Goal: Task Accomplishment & Management: Use online tool/utility

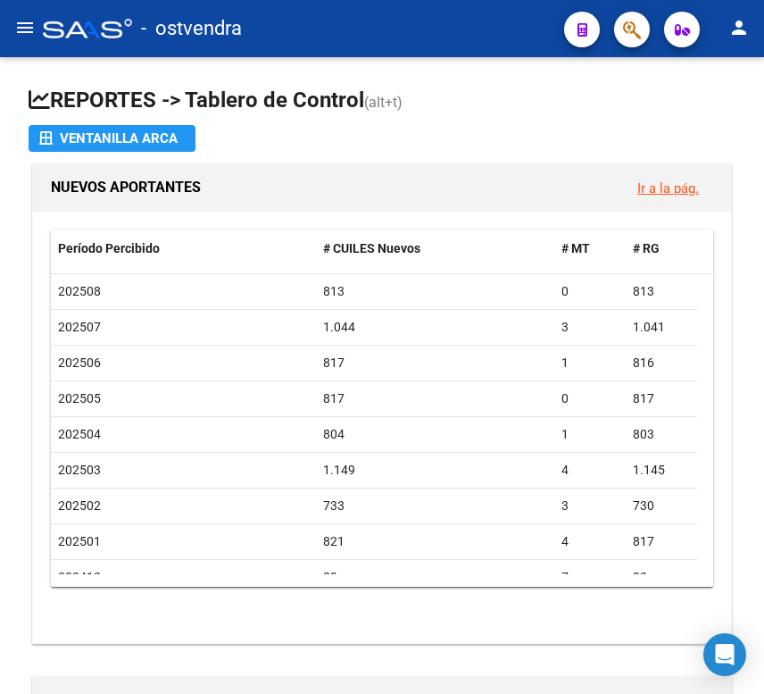
click at [21, 41] on button "menu" at bounding box center [25, 29] width 36 height 36
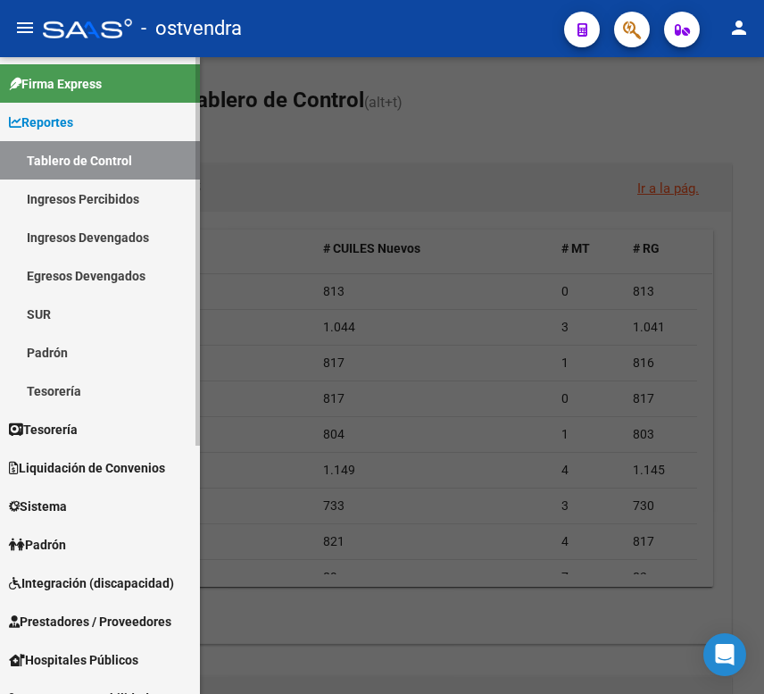
click at [64, 120] on span "Reportes" at bounding box center [41, 122] width 64 height 20
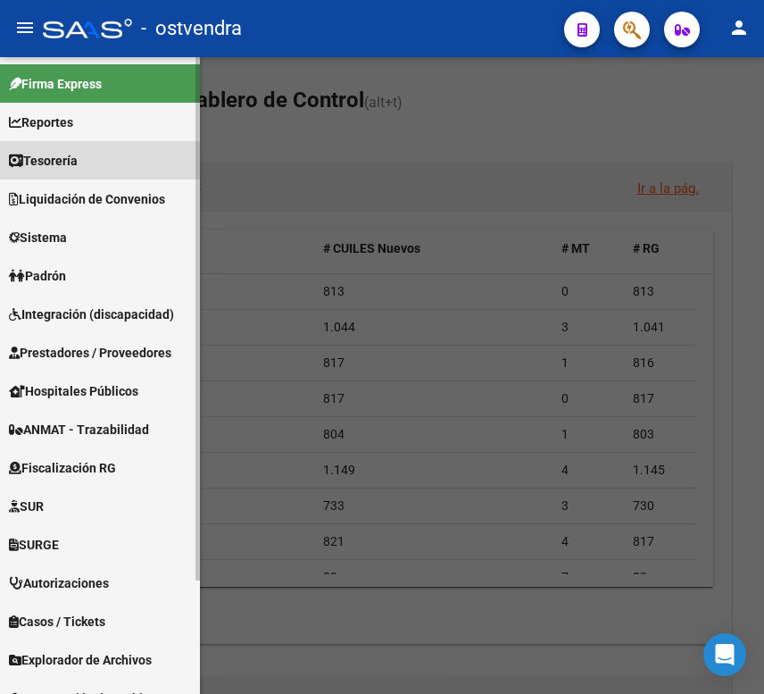
click at [69, 166] on span "Tesorería" at bounding box center [43, 161] width 69 height 20
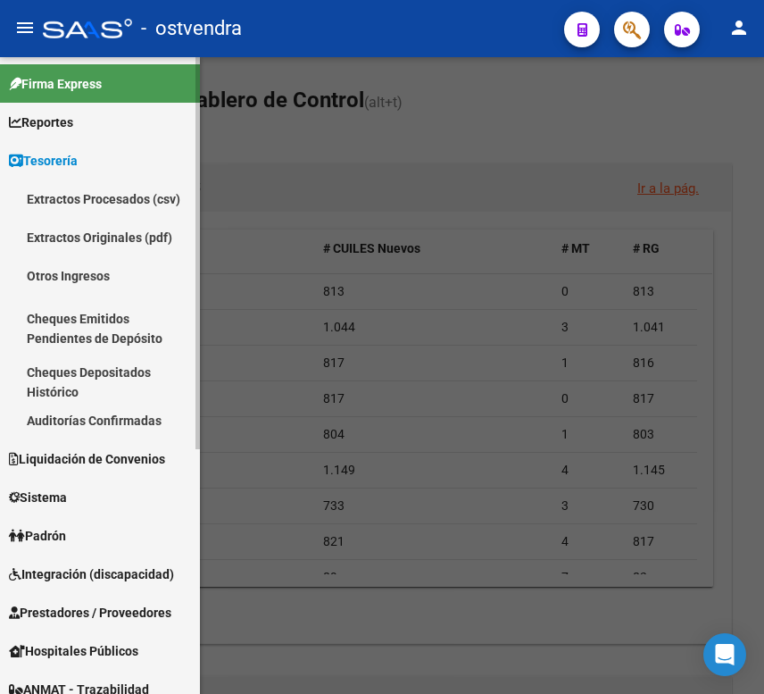
click at [71, 420] on link "Auditorías Confirmadas" at bounding box center [100, 420] width 200 height 38
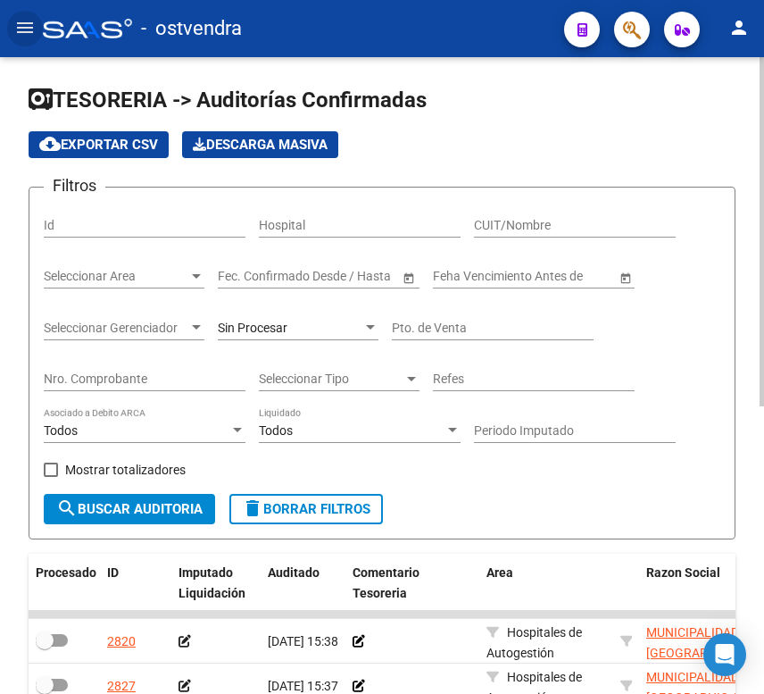
click at [156, 382] on input "Nro. Comprobante" at bounding box center [145, 378] width 202 height 15
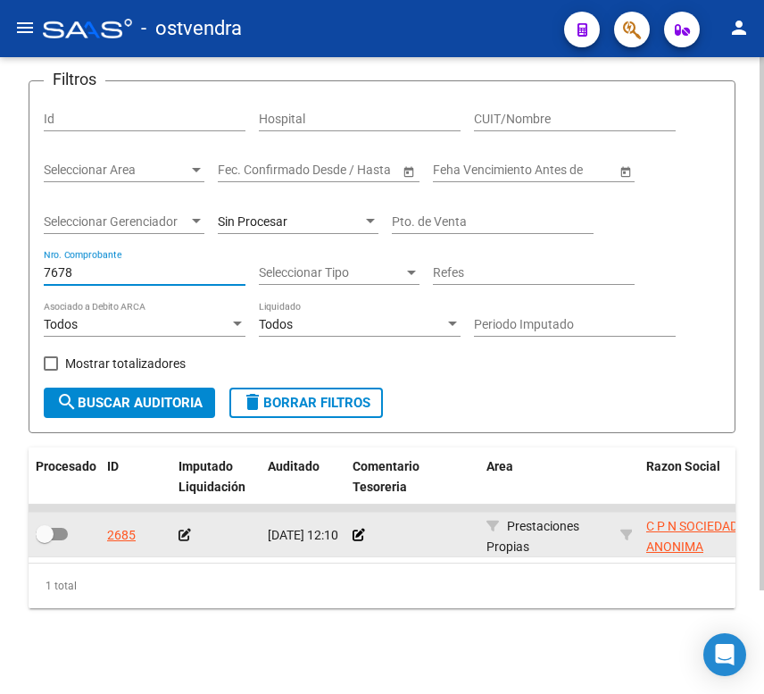
scroll to position [123, 0]
type input "7678"
click at [358, 529] on icon at bounding box center [359, 535] width 12 height 12
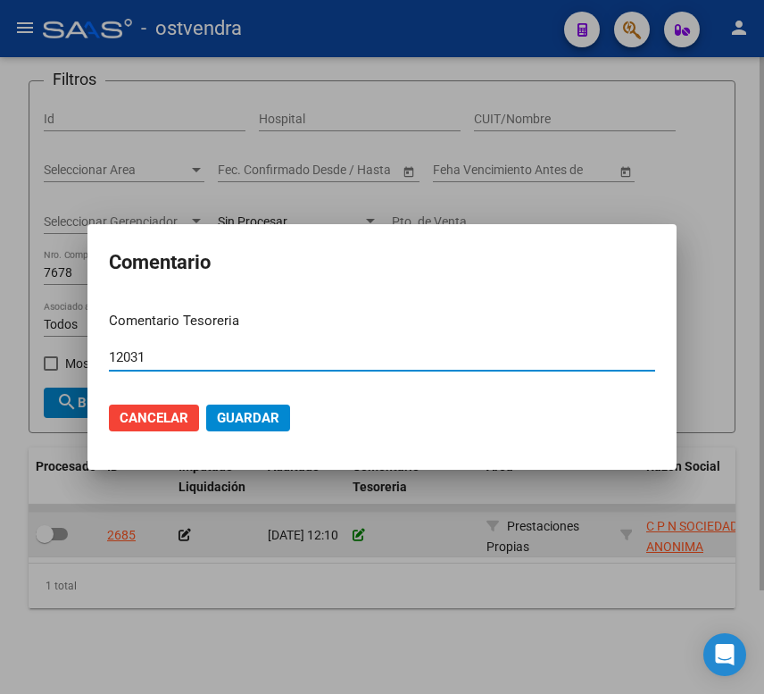
type input "12031"
click at [206, 404] on button "Guardar" at bounding box center [248, 417] width 84 height 27
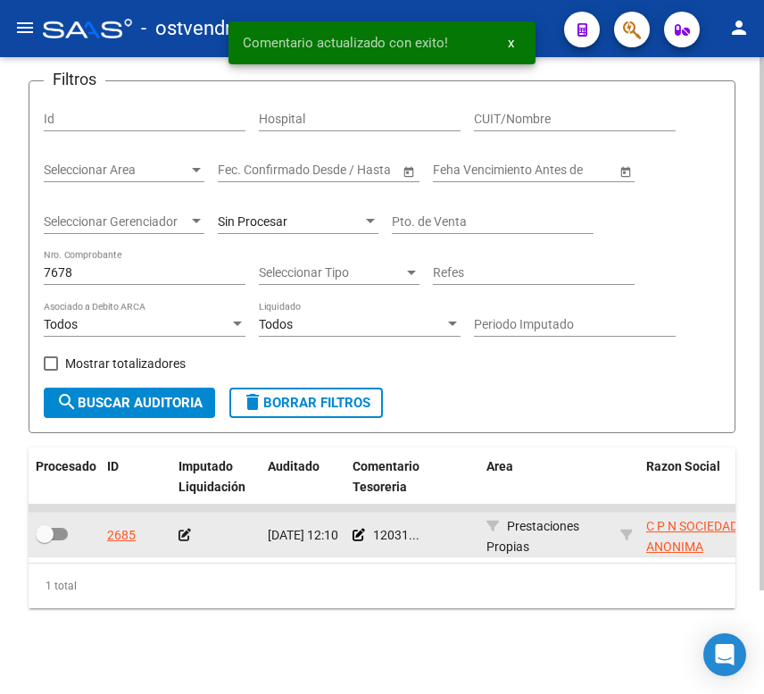
click at [186, 528] on app-auditoria-edit-perido at bounding box center [185, 535] width 12 height 14
click at [185, 529] on icon at bounding box center [185, 535] width 12 height 12
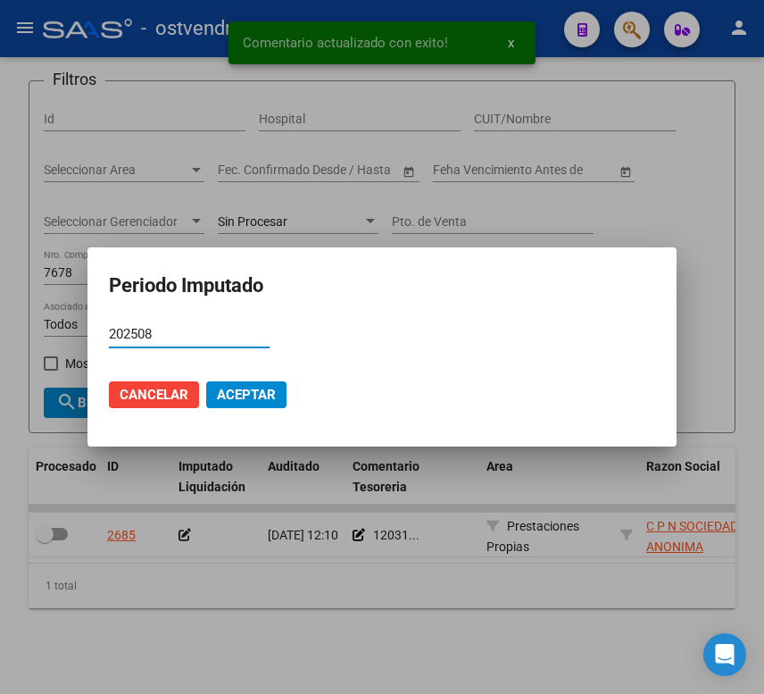
type input "202508"
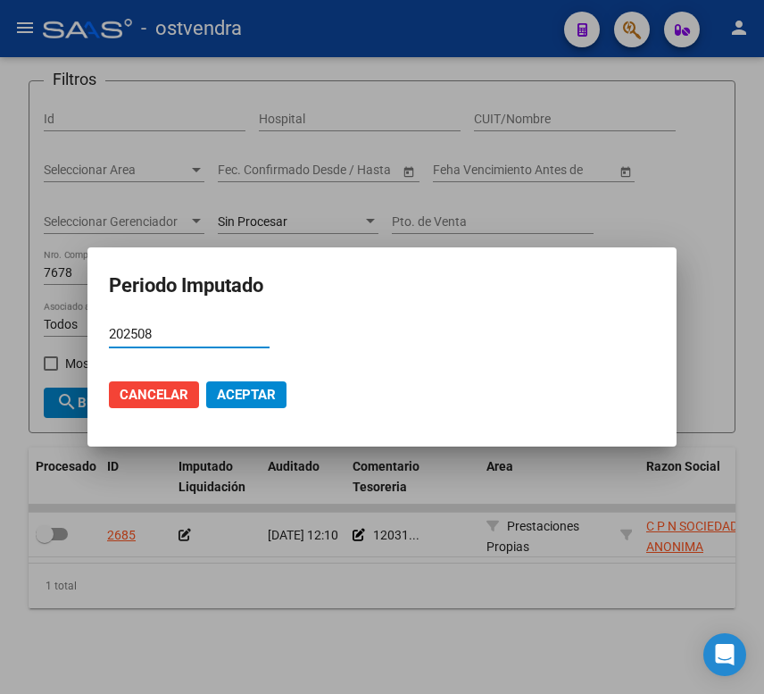
click at [245, 378] on mat-dialog-actions "Cancelar Aceptar" at bounding box center [382, 394] width 546 height 61
click at [249, 392] on span "Aceptar" at bounding box center [246, 395] width 59 height 16
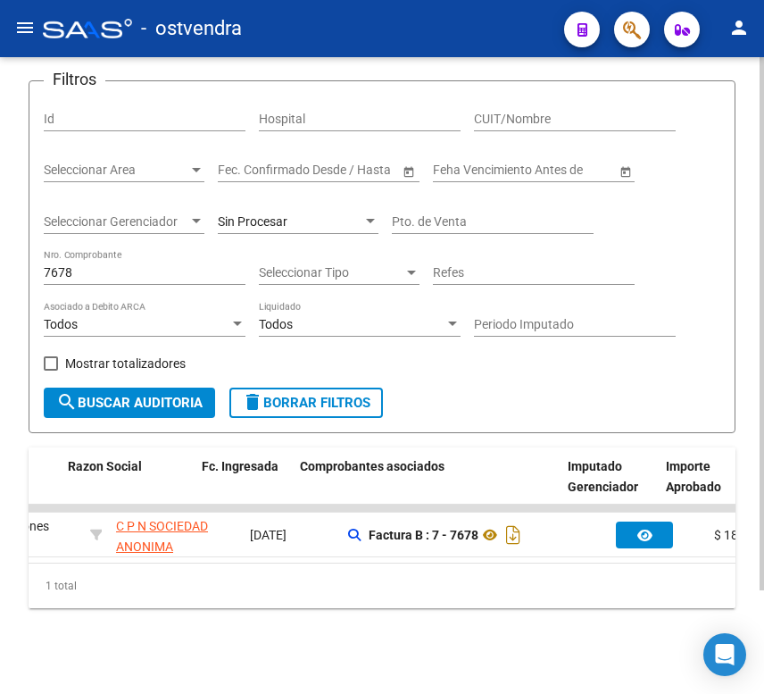
scroll to position [0, 754]
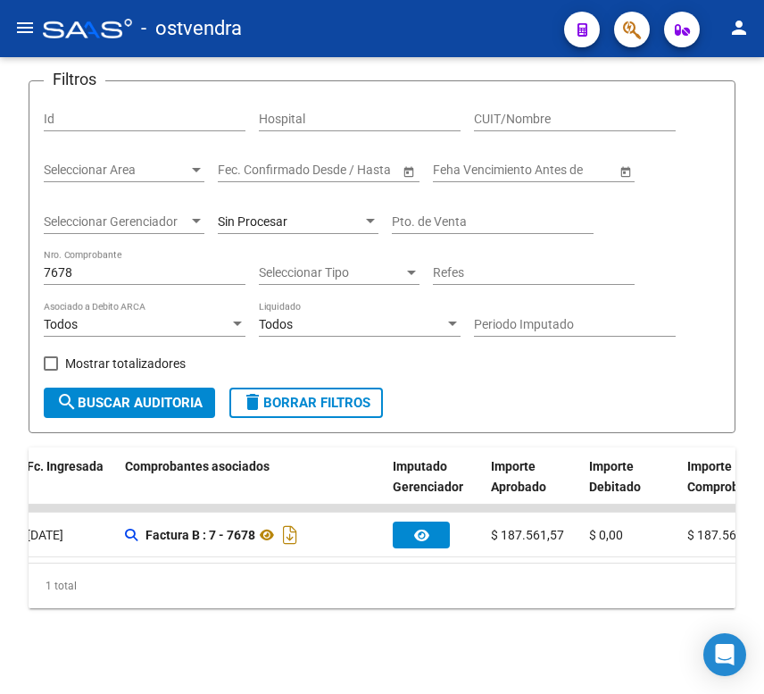
drag, startPoint x: 151, startPoint y: 245, endPoint x: -4, endPoint y: 245, distance: 155.4
click at [0, 245] on html "menu - ostvendra person Firma Express Reportes Tablero de Control Ingresos Perc…" at bounding box center [382, 347] width 764 height 694
click at [52, 265] on input "7678" at bounding box center [145, 272] width 202 height 15
paste input "00000120"
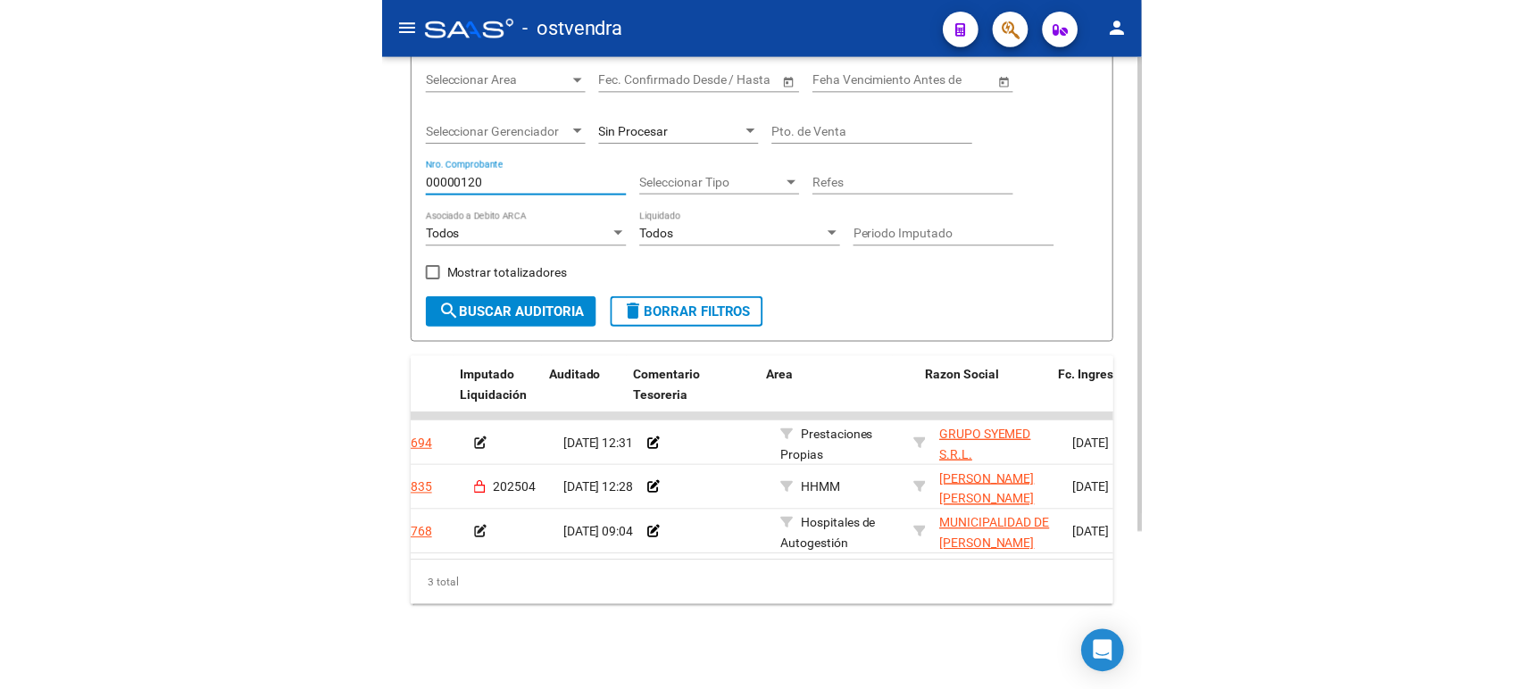
scroll to position [0, 78]
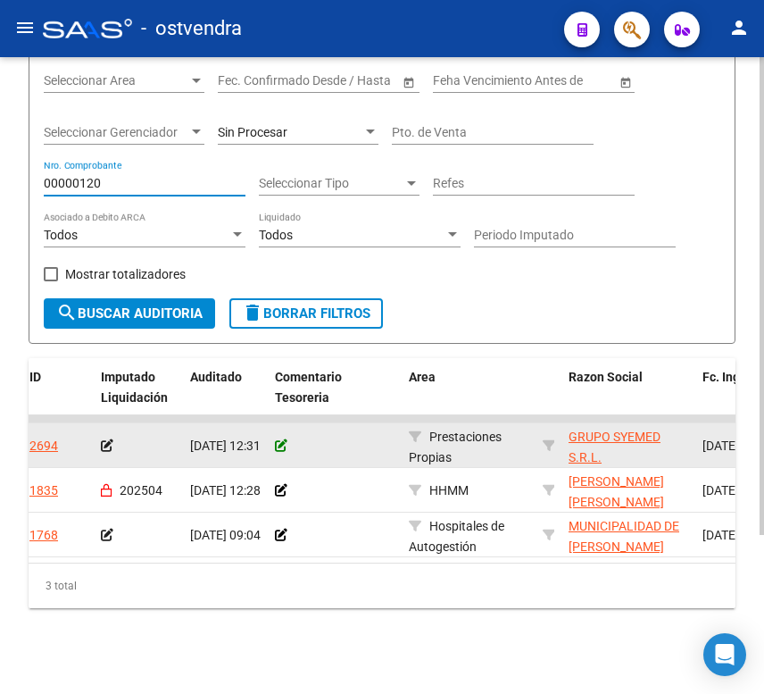
type input "00000120"
click at [279, 439] on icon at bounding box center [281, 445] width 12 height 12
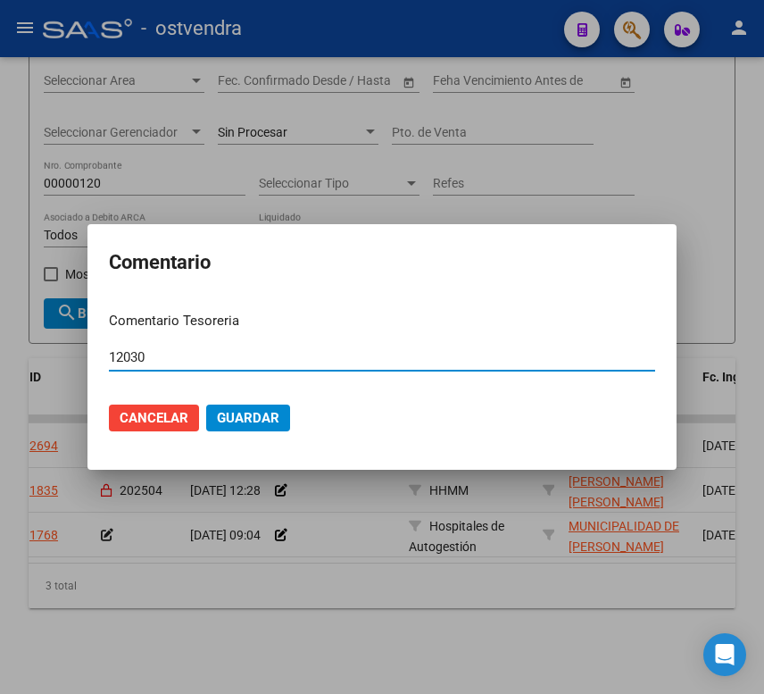
type input "12030"
click at [206, 404] on button "Guardar" at bounding box center [248, 417] width 84 height 27
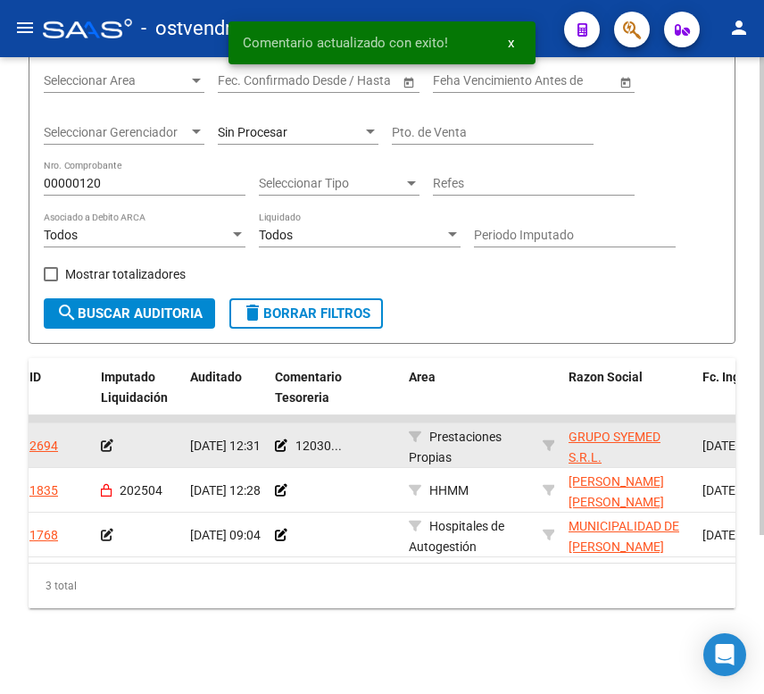
click at [114, 436] on div at bounding box center [138, 446] width 75 height 21
click at [105, 439] on icon at bounding box center [107, 445] width 12 height 12
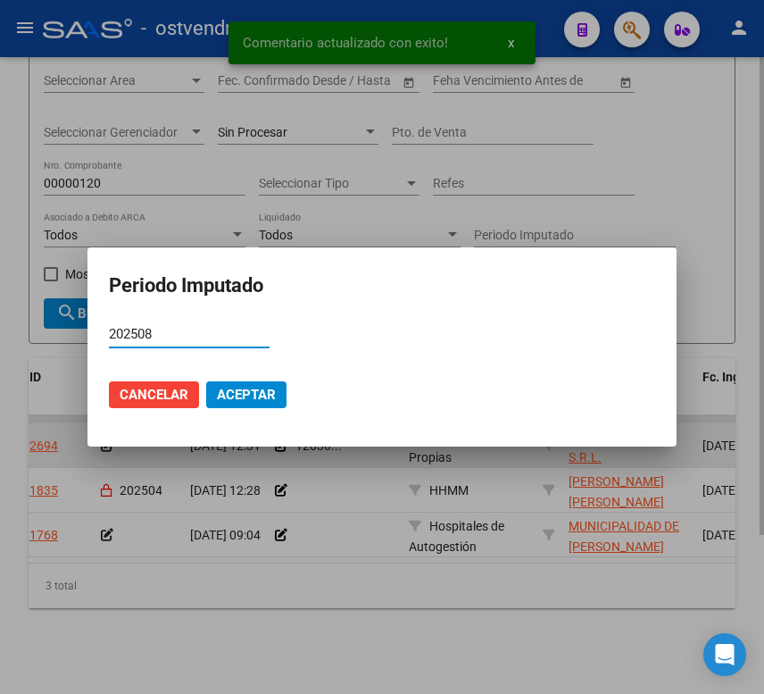
type input "202508"
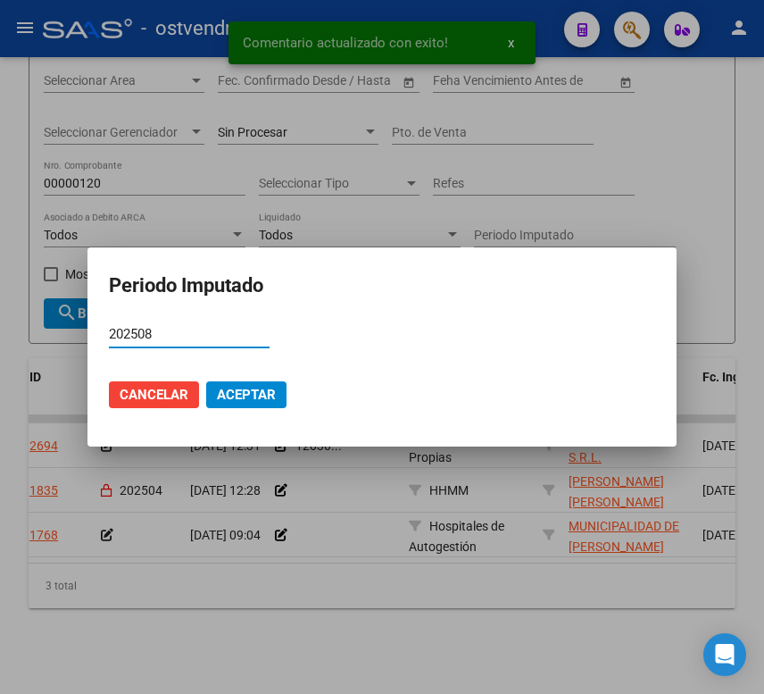
click at [242, 395] on span "Aceptar" at bounding box center [246, 395] width 59 height 16
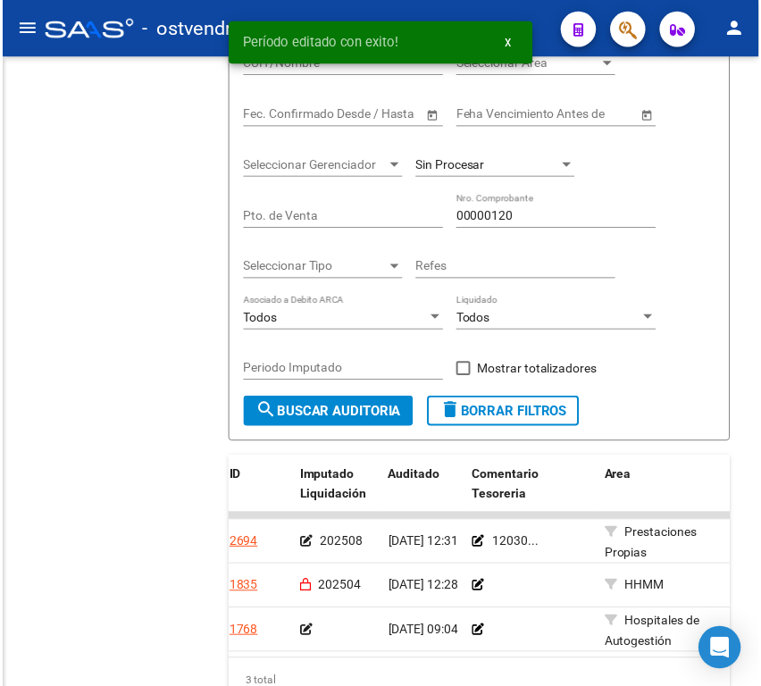
scroll to position [70, 0]
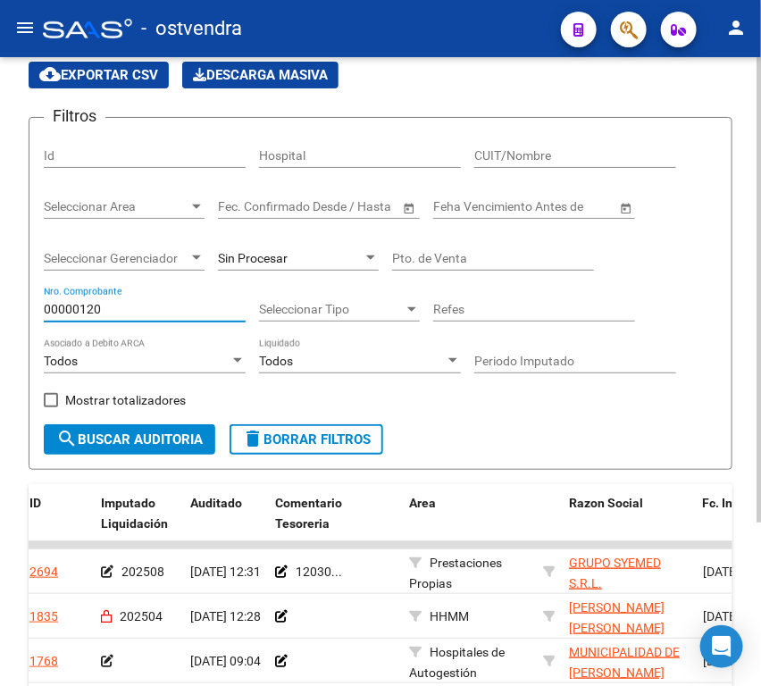
drag, startPoint x: 158, startPoint y: 312, endPoint x: 18, endPoint y: 310, distance: 140.2
click at [18, 310] on div "TESORERIA -> Auditorías Confirmadas cloud_download Exportar CSV Descarga Masiva…" at bounding box center [380, 404] width 761 height 832
click at [512, 152] on input "CUIT/Nombre" at bounding box center [575, 155] width 202 height 15
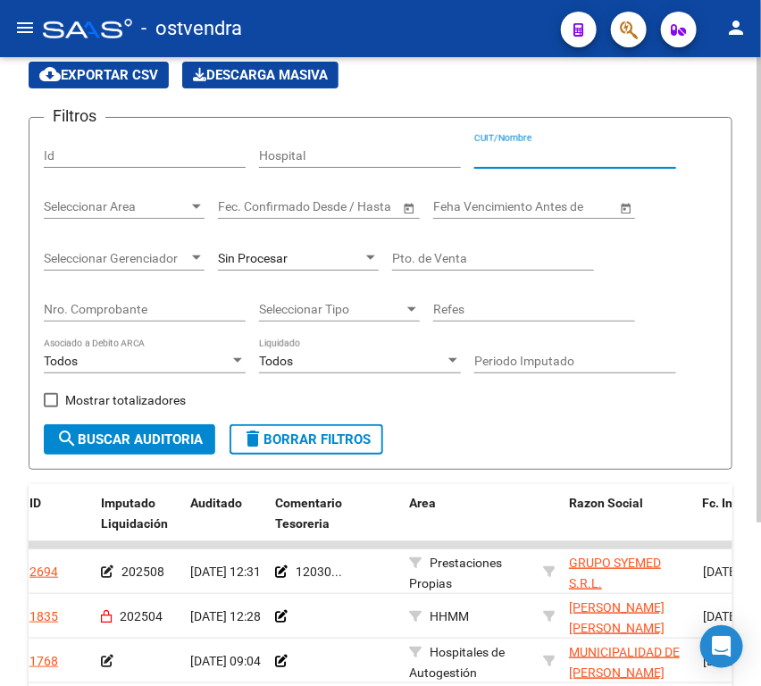
paste input "30710309163"
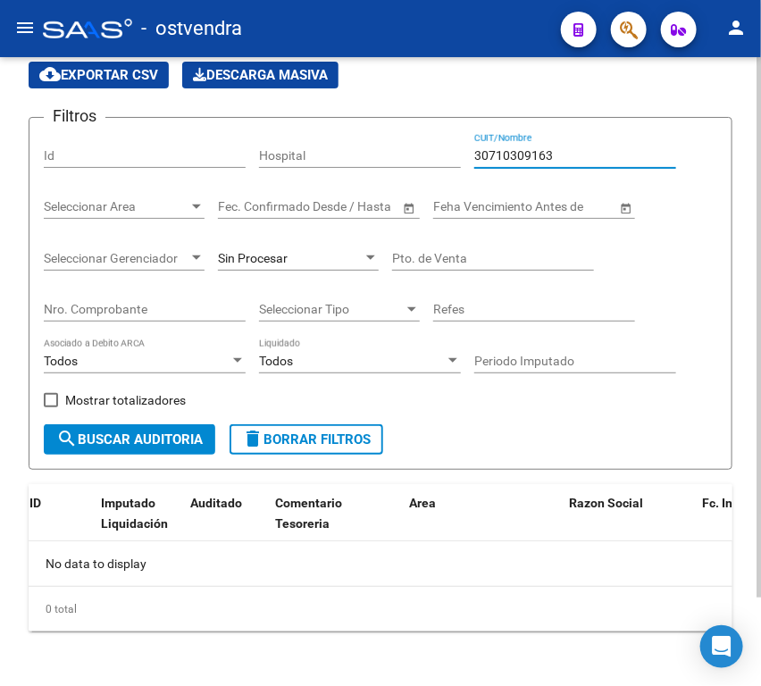
scroll to position [0, 0]
type input "30710309163"
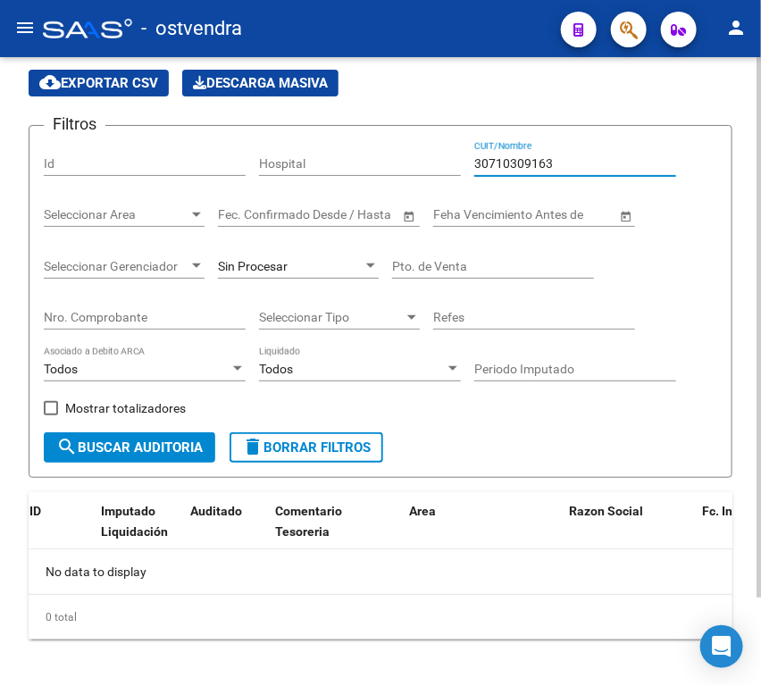
scroll to position [70, 0]
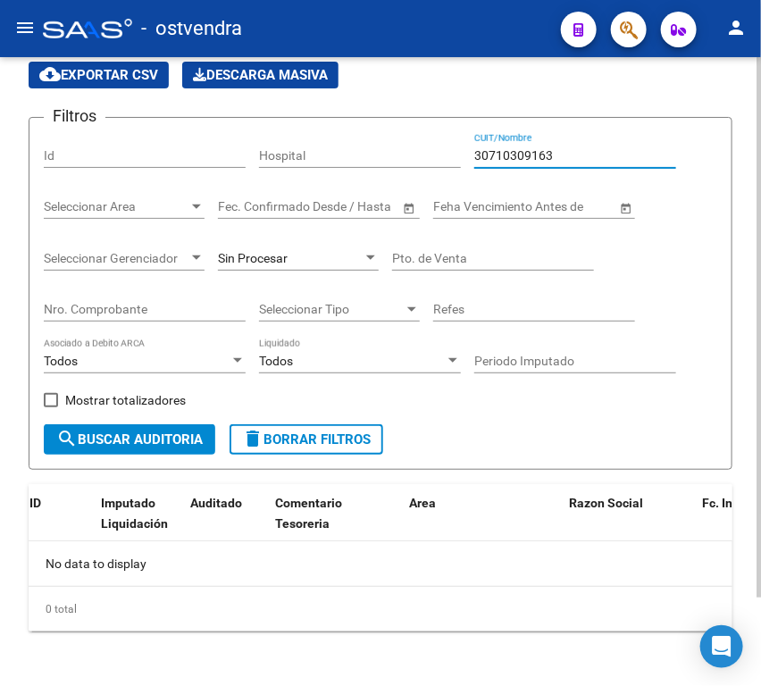
drag, startPoint x: 571, startPoint y: 154, endPoint x: 440, endPoint y: 167, distance: 130.9
click at [440, 167] on div "Filtros Id Hospital 30710309163 CUIT/Nombre Seleccionar Area Seleccionar Area S…" at bounding box center [380, 278] width 673 height 292
type input "i"
click at [149, 312] on input "Nro. Comprobante" at bounding box center [145, 309] width 202 height 15
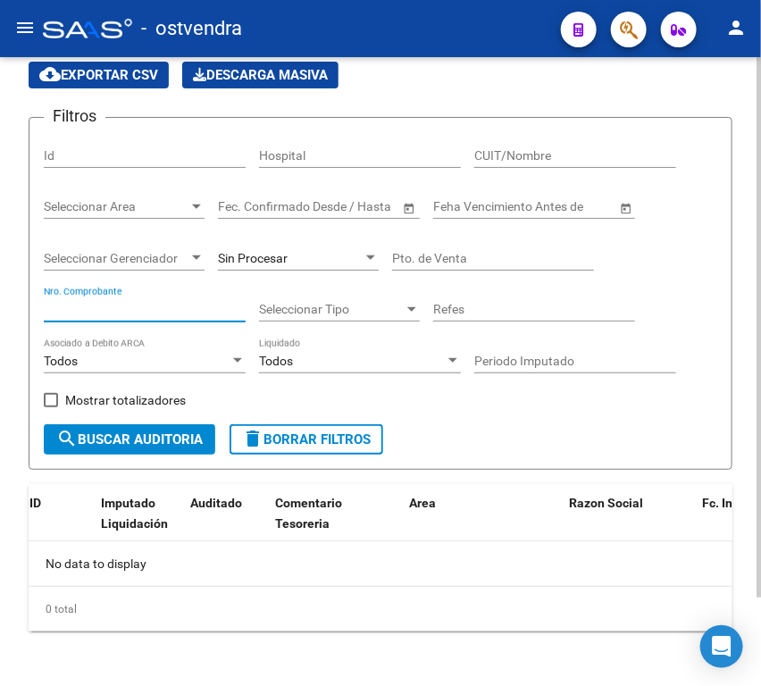
paste input "00007678"
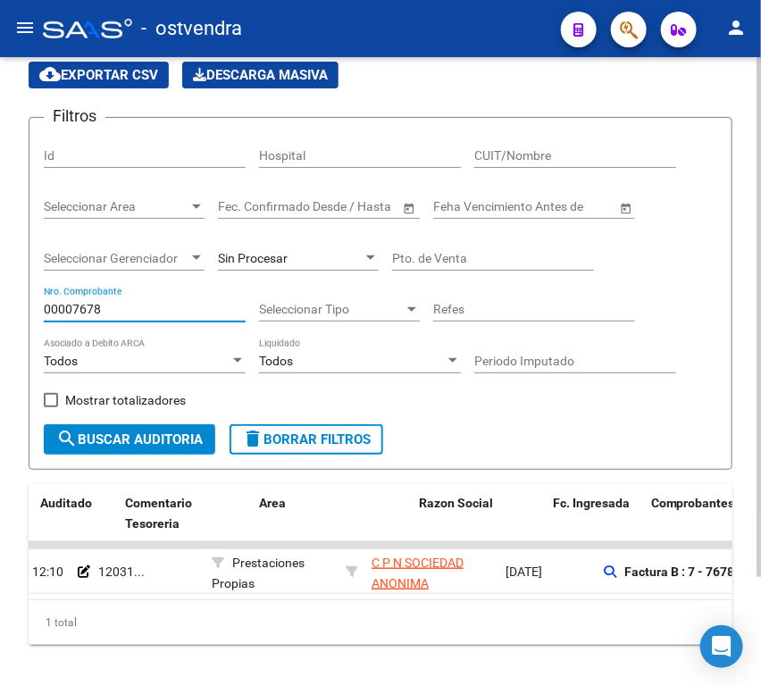
scroll to position [0, 326]
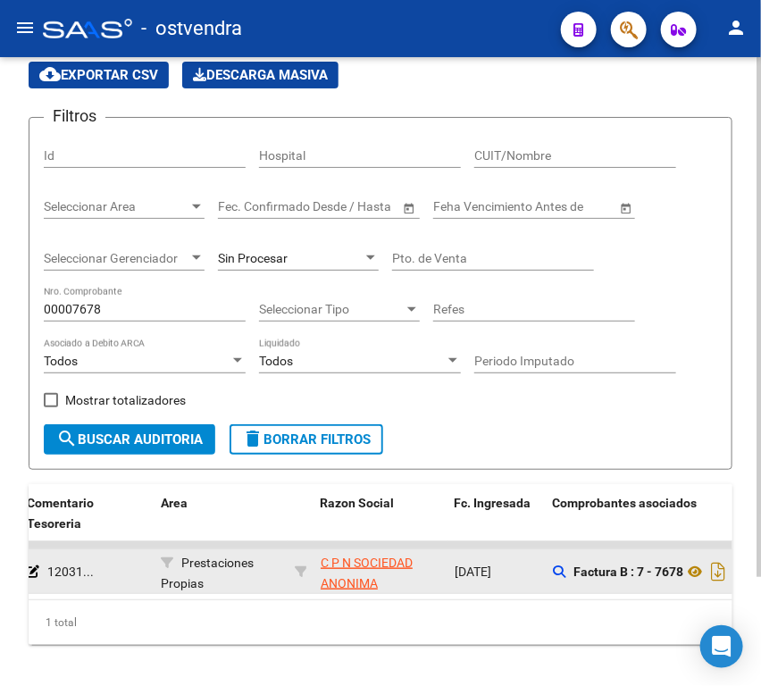
click at [343, 571] on app-link-go-to "C P N SOCIEDAD ANONIMA" at bounding box center [381, 573] width 120 height 41
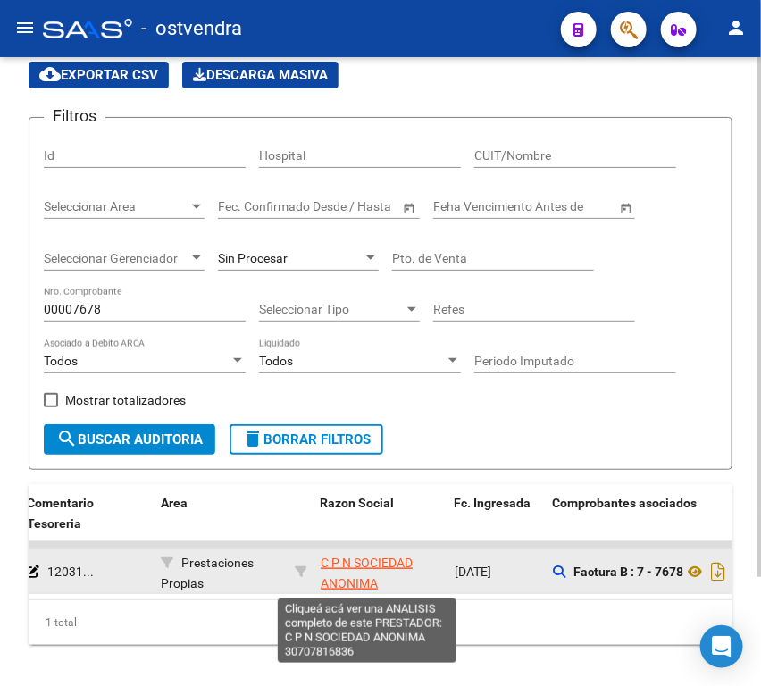
click at [346, 561] on span "C P N SOCIEDAD ANONIMA" at bounding box center [367, 572] width 92 height 35
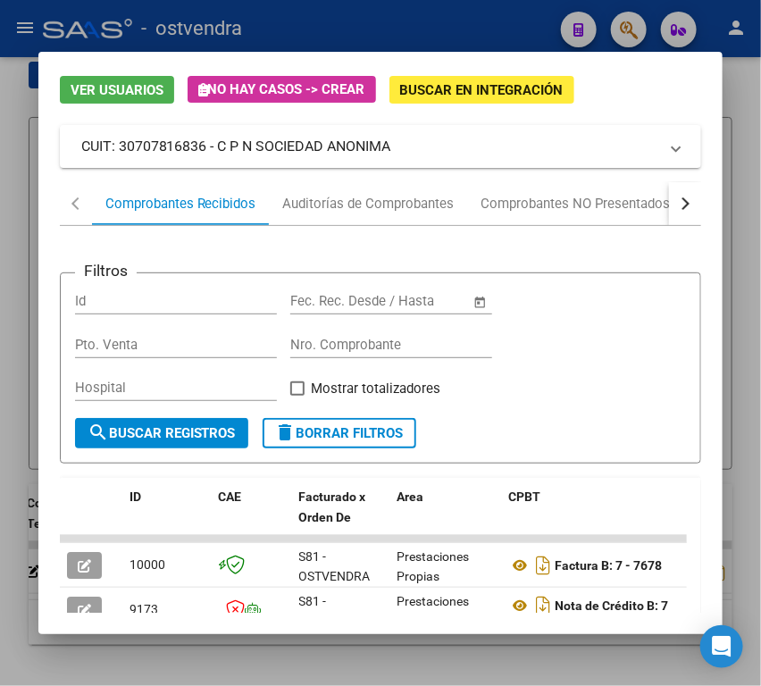
scroll to position [99, 0]
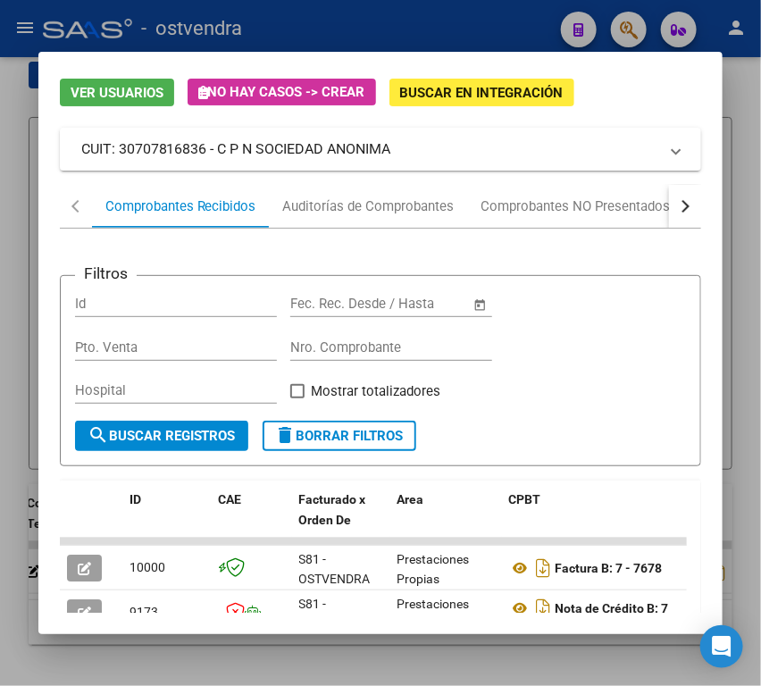
click at [438, 14] on div at bounding box center [380, 343] width 761 height 686
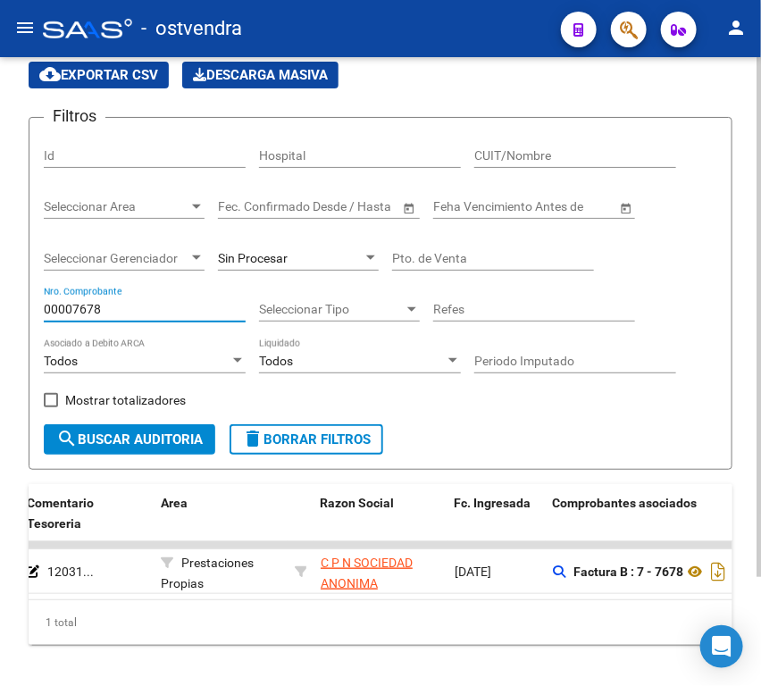
drag, startPoint x: 137, startPoint y: 308, endPoint x: 0, endPoint y: 301, distance: 137.7
click at [0, 304] on div "TESORERIA -> Auditorías Confirmadas cloud_download Exportar CSV Descarga Masiva…" at bounding box center [380, 359] width 761 height 743
paste input "62025"
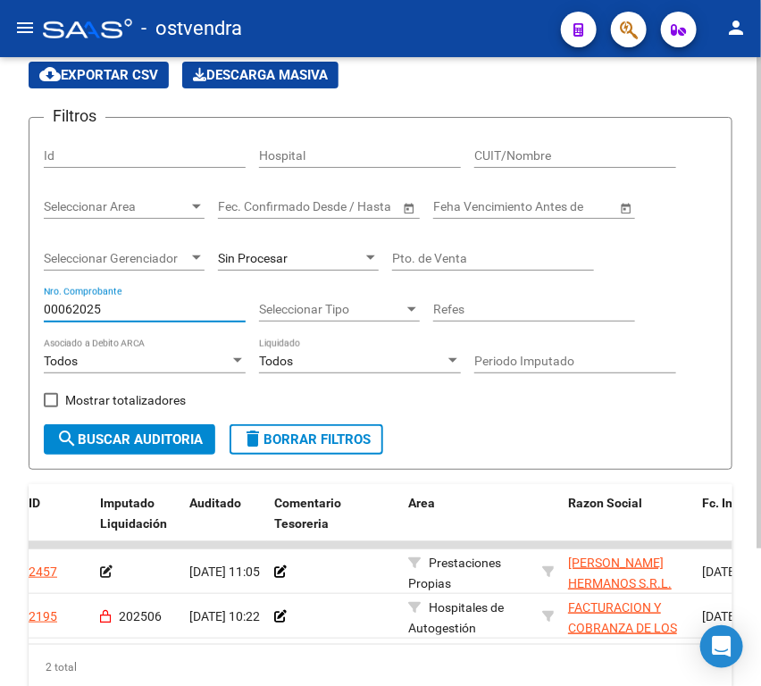
scroll to position [0, 0]
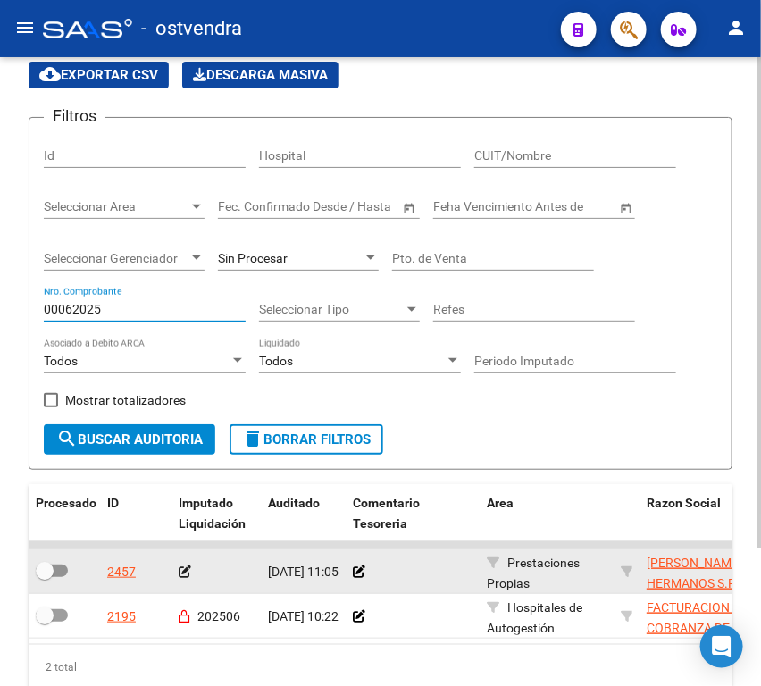
type input "00062025"
click at [351, 572] on datatable-body-cell at bounding box center [413, 571] width 134 height 44
click at [354, 573] on icon at bounding box center [359, 571] width 12 height 12
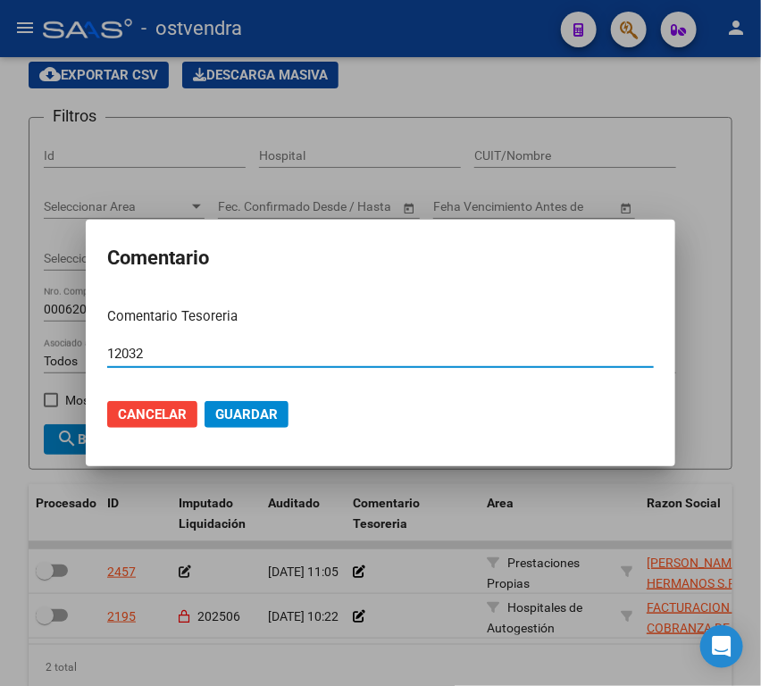
type input "12032"
click at [204, 401] on button "Guardar" at bounding box center [246, 414] width 84 height 27
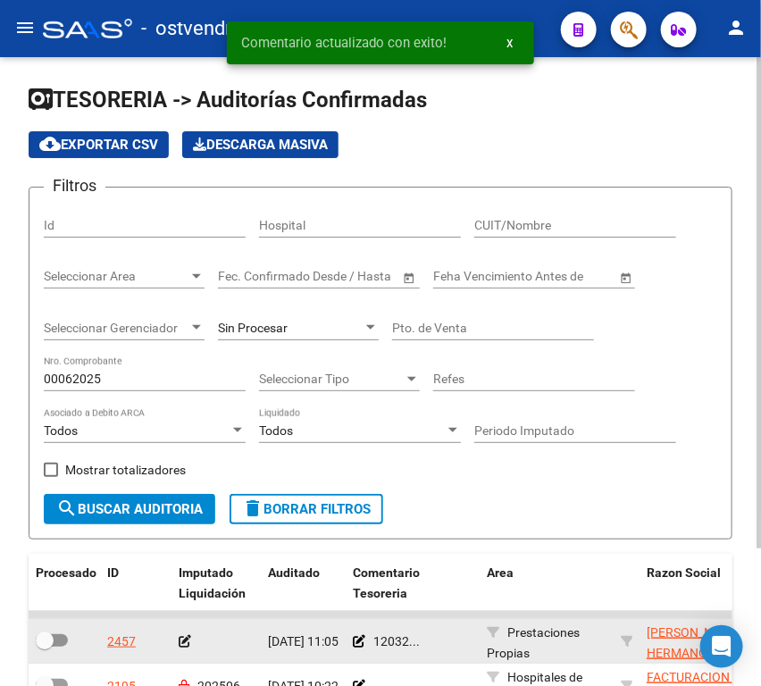
click at [188, 638] on icon at bounding box center [185, 641] width 12 height 12
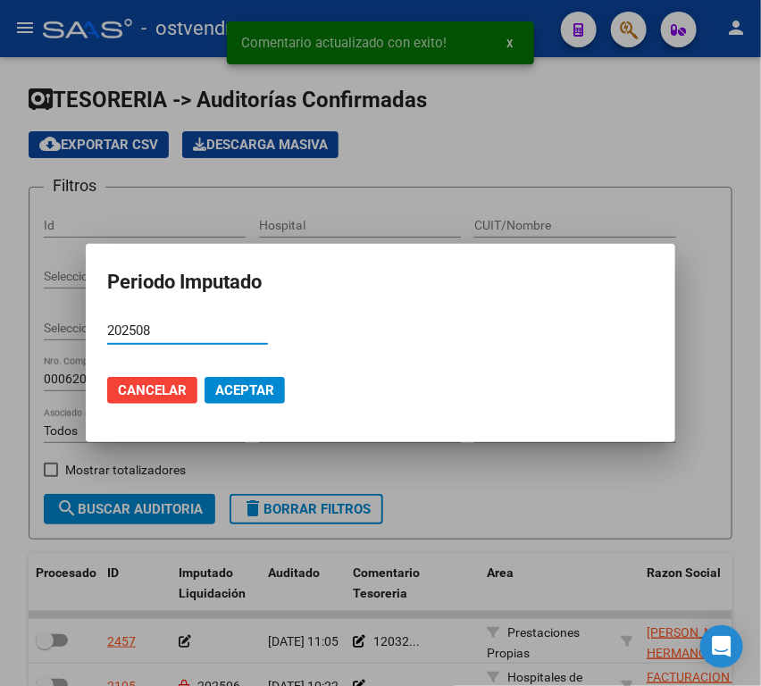
type input "202508"
click at [254, 387] on span "Aceptar" at bounding box center [244, 390] width 59 height 16
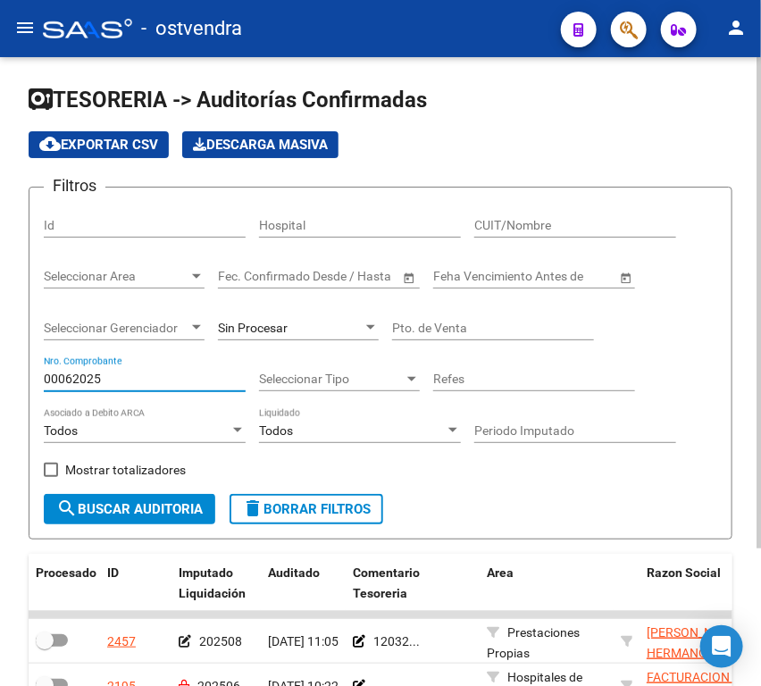
drag, startPoint x: 171, startPoint y: 375, endPoint x: 10, endPoint y: 383, distance: 161.8
click at [10, 383] on div "TESORERIA -> Auditorías Confirmadas cloud_download Exportar CSV Descarga Masiva…" at bounding box center [380, 450] width 761 height 787
drag, startPoint x: 114, startPoint y: 375, endPoint x: -1, endPoint y: 386, distance: 115.7
click at [0, 386] on html "menu - ostvendra person Firma Express Reportes Tablero de Control Ingresos Perc…" at bounding box center [380, 343] width 761 height 686
paste input "-00012033"
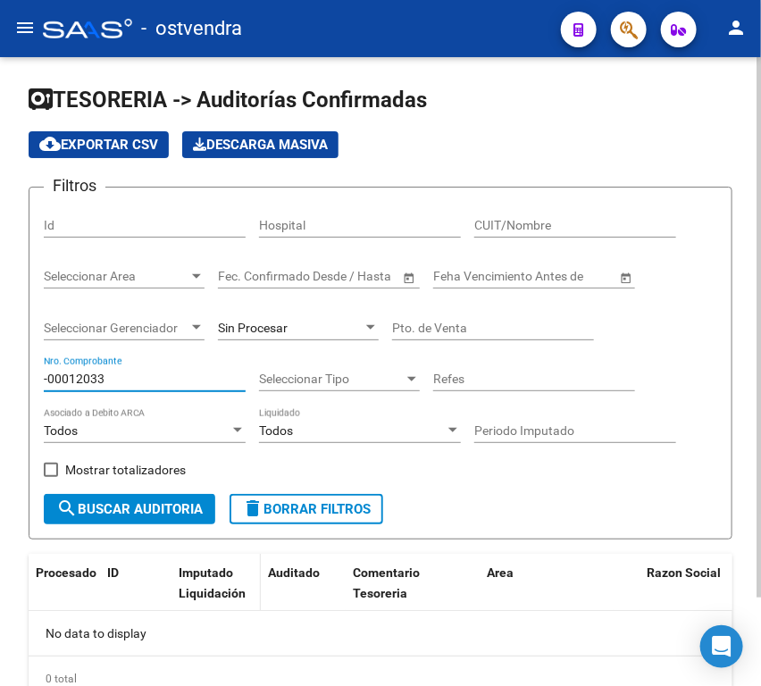
scroll to position [99, 0]
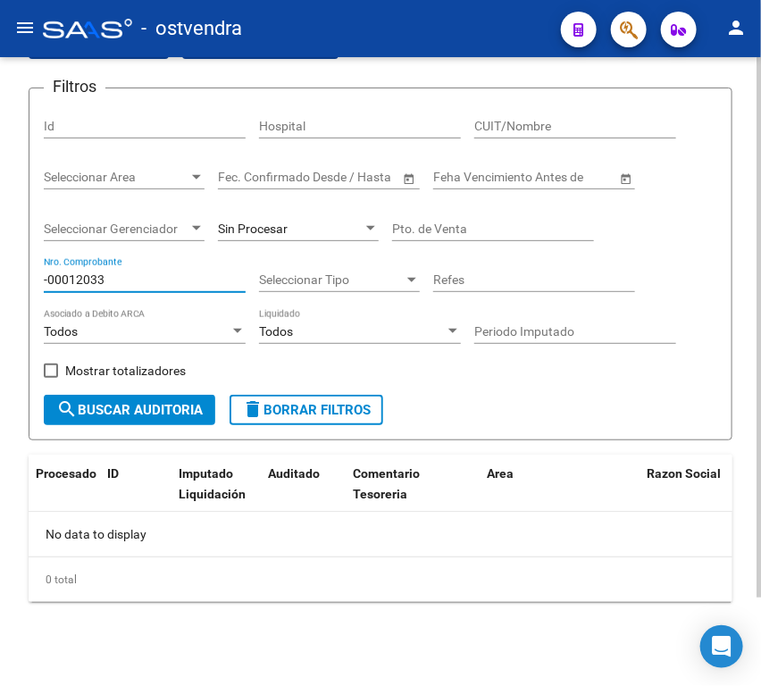
click at [52, 277] on input "-00012033" at bounding box center [145, 279] width 202 height 15
drag, startPoint x: 56, startPoint y: 278, endPoint x: 21, endPoint y: 285, distance: 36.4
click at [21, 285] on div "TESORERIA -> Auditorías Confirmadas cloud_download Exportar CSV Descarga Masiva…" at bounding box center [380, 322] width 761 height 729
drag, startPoint x: 153, startPoint y: 284, endPoint x: -1, endPoint y: 274, distance: 153.9
click at [0, 274] on html "menu - ostvendra person Firma Express Reportes Tablero de Control Ingresos Perc…" at bounding box center [380, 343] width 761 height 686
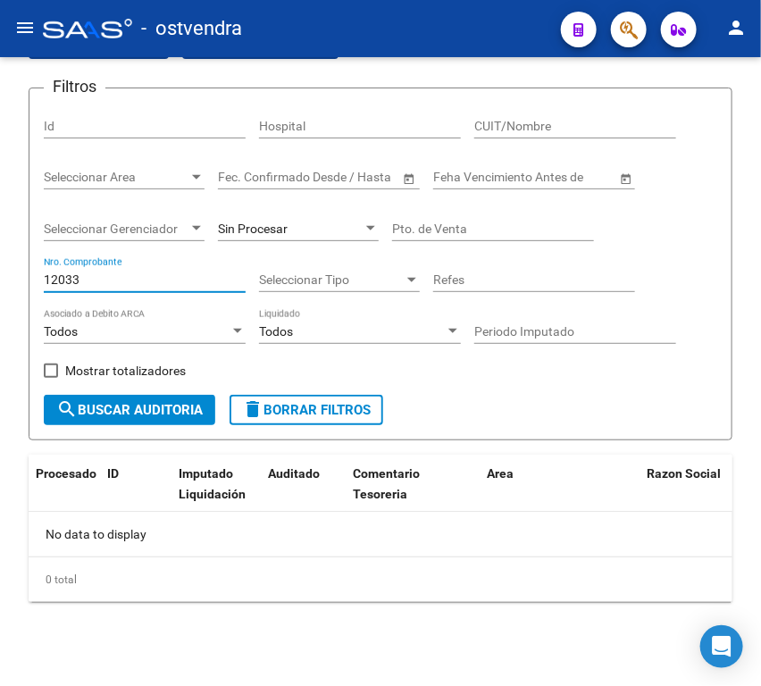
paste input "0000592"
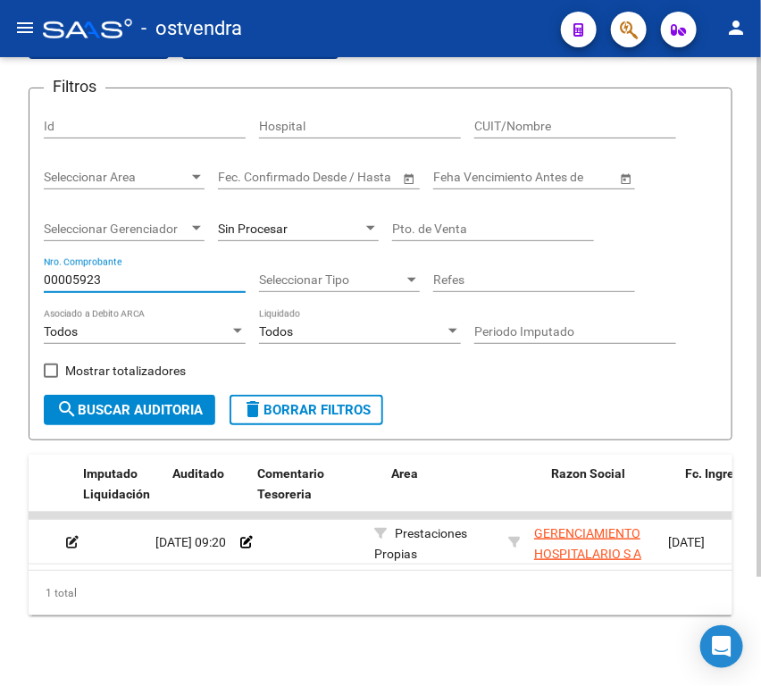
scroll to position [0, 30]
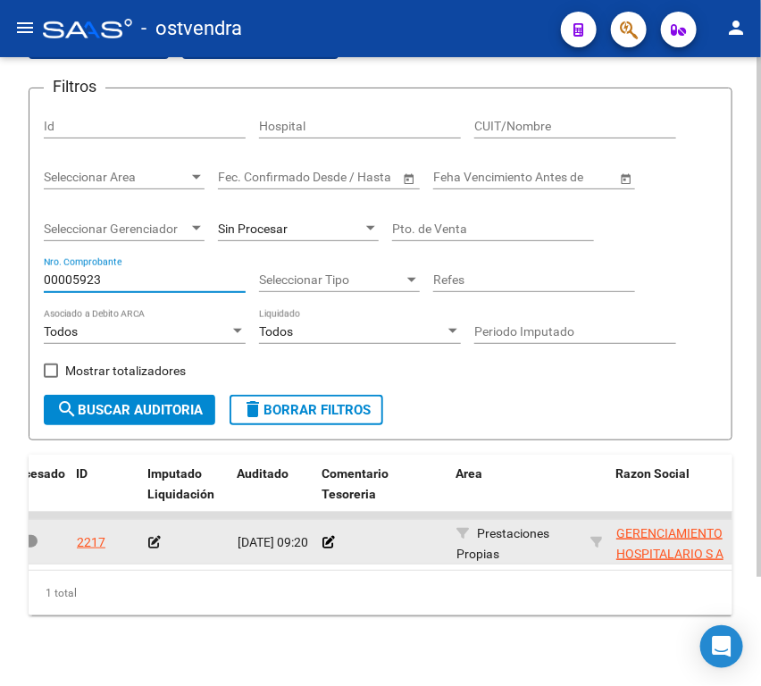
type input "00005923"
click at [152, 541] on icon at bounding box center [154, 542] width 12 height 12
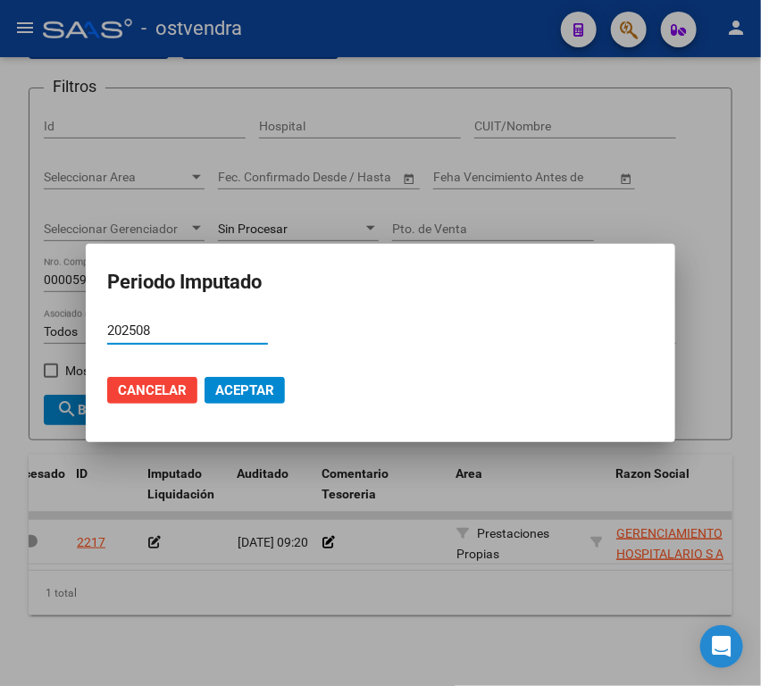
type input "202508"
click at [256, 385] on span "Aceptar" at bounding box center [244, 390] width 59 height 16
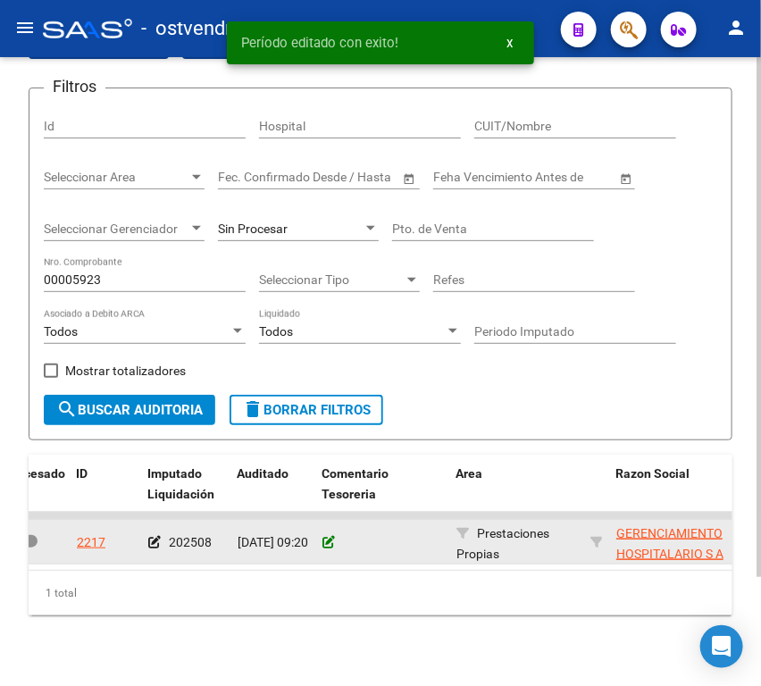
click at [322, 544] on icon at bounding box center [328, 542] width 12 height 12
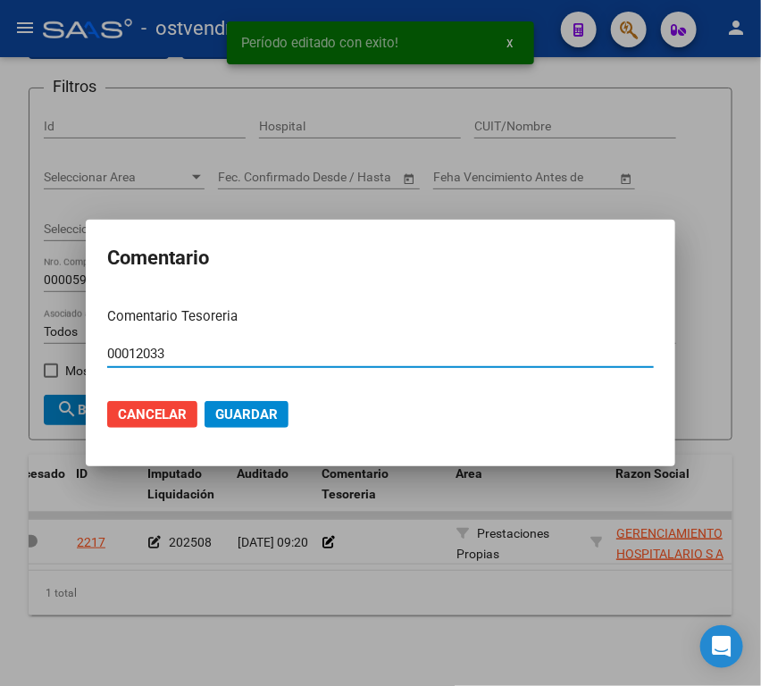
type input "00012033"
click at [237, 412] on span "Guardar" at bounding box center [246, 414] width 62 height 16
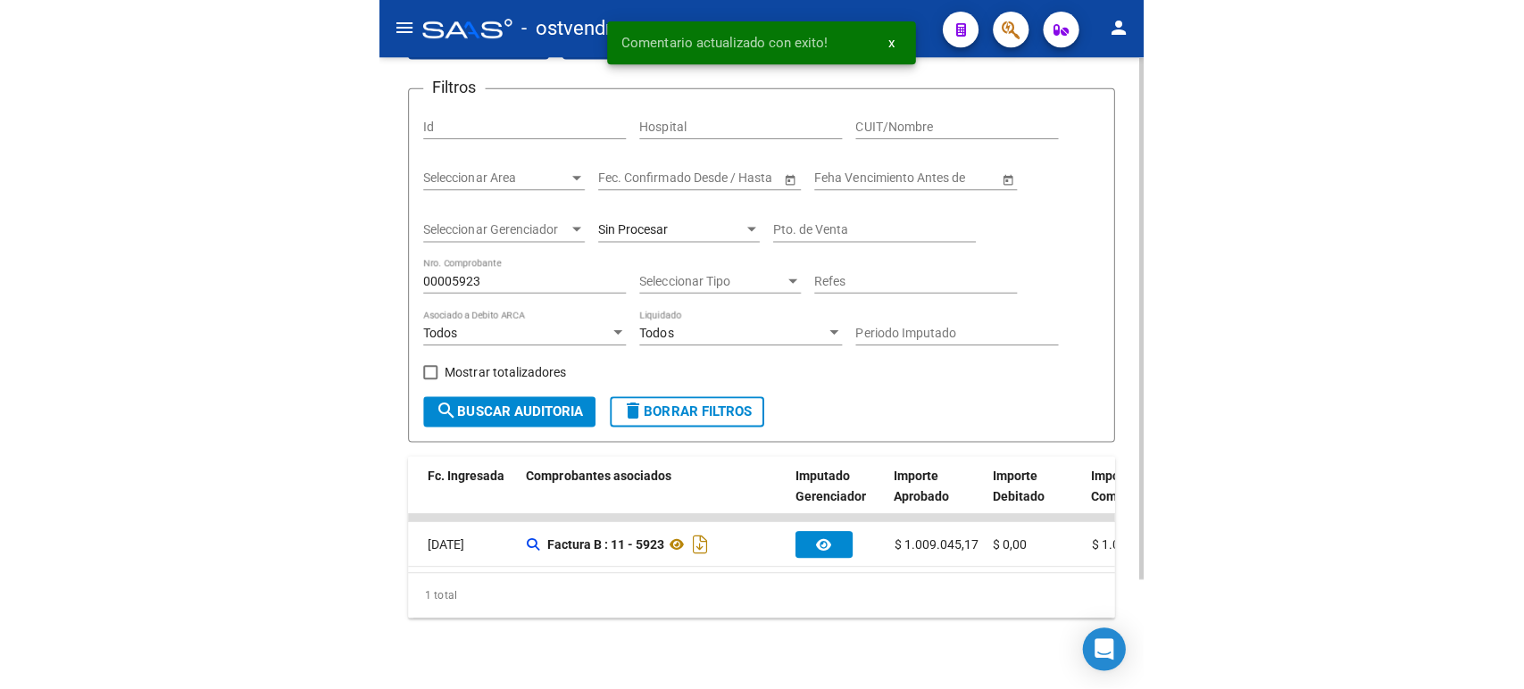
scroll to position [0, 733]
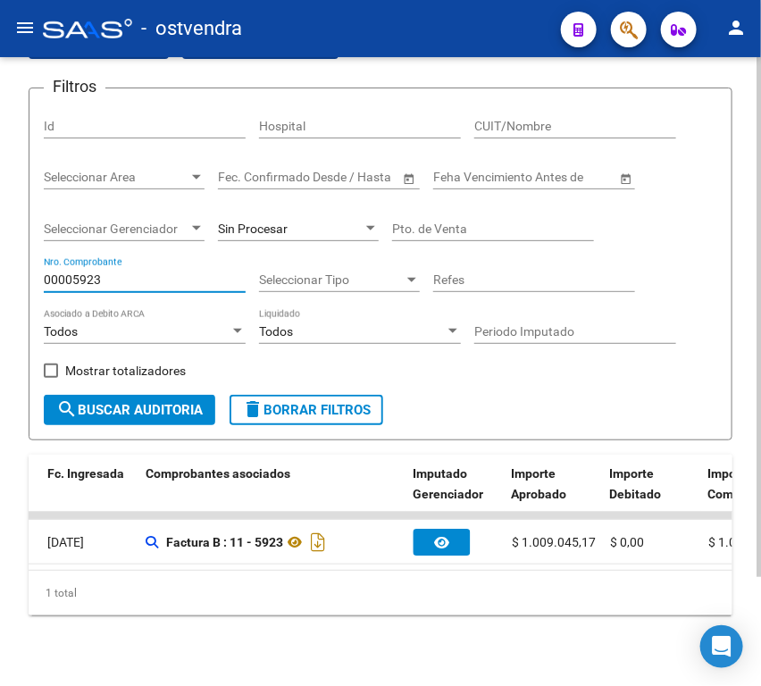
drag, startPoint x: 121, startPoint y: 277, endPoint x: 35, endPoint y: 292, distance: 87.9
click at [37, 292] on form "Filtros Id Hospital CUIT/Nombre Seleccionar Area Seleccionar Area Start date – …" at bounding box center [381, 263] width 704 height 353
paste input "62025"
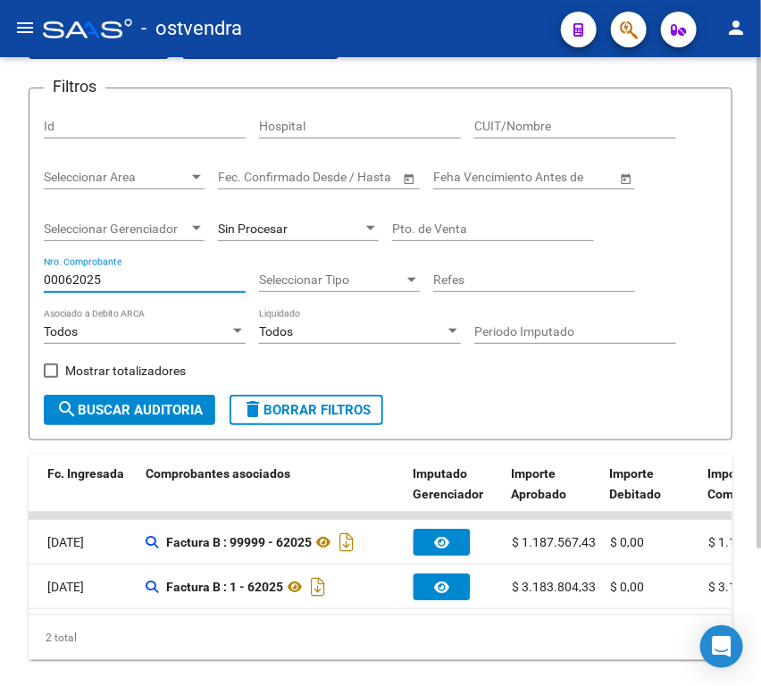
type input "00062025"
drag, startPoint x: 350, startPoint y: 634, endPoint x: 363, endPoint y: 637, distance: 13.7
click at [363, 637] on div "2 total" at bounding box center [381, 637] width 704 height 45
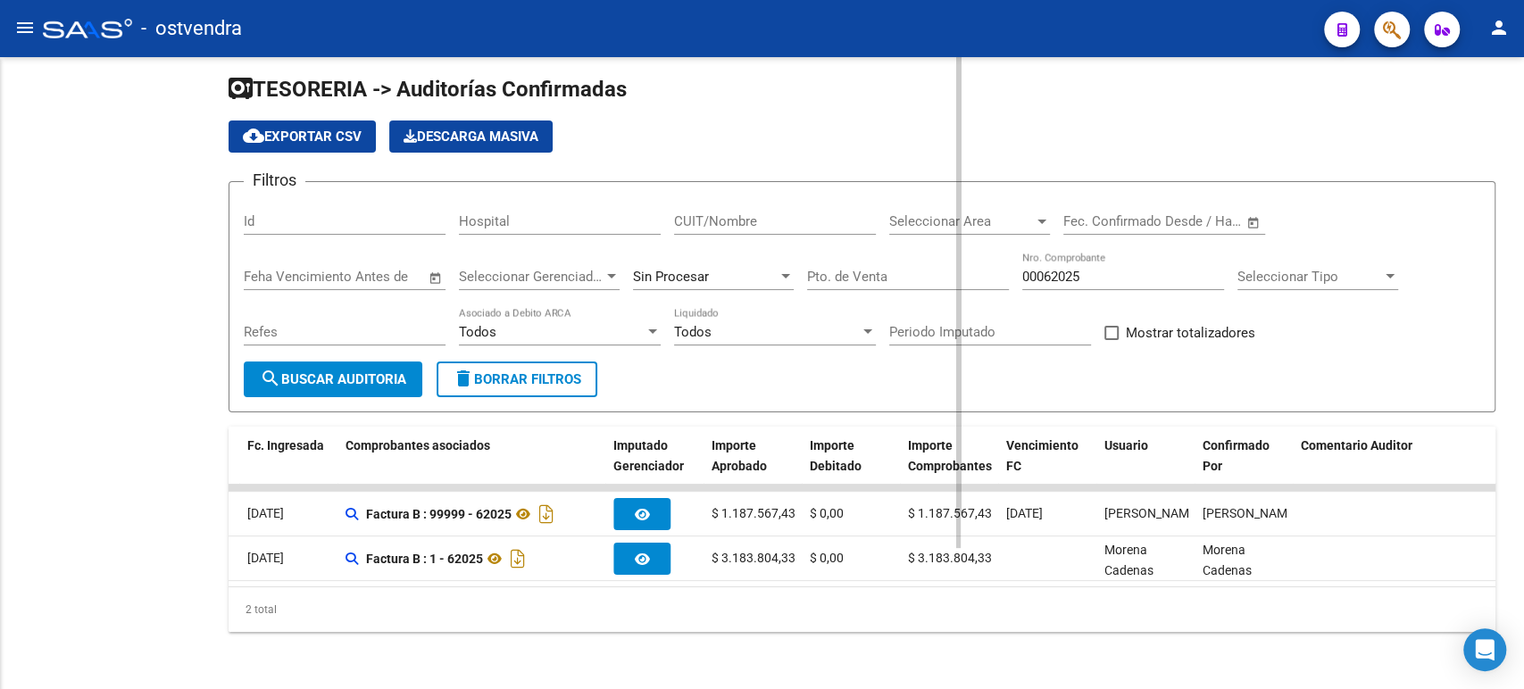
scroll to position [25, 0]
